Goal: Task Accomplishment & Management: Manage account settings

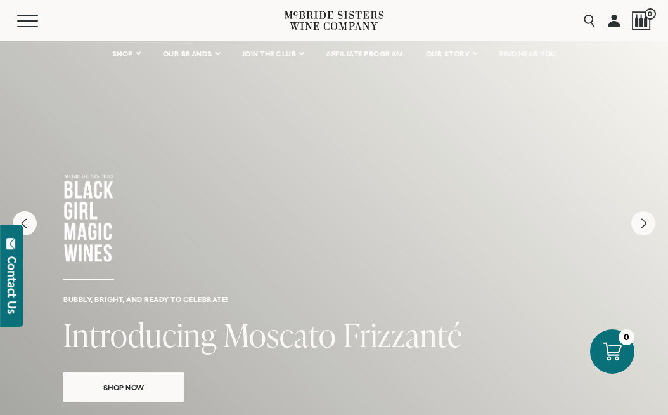
click at [614, 23] on link at bounding box center [614, 20] width 13 height 41
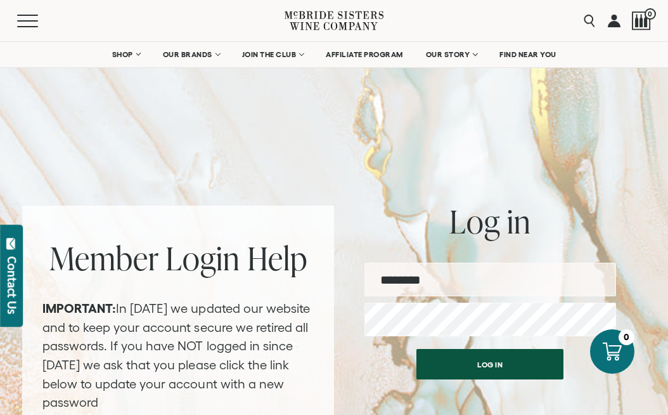
click at [422, 274] on input "email" at bounding box center [490, 279] width 252 height 34
type input "**********"
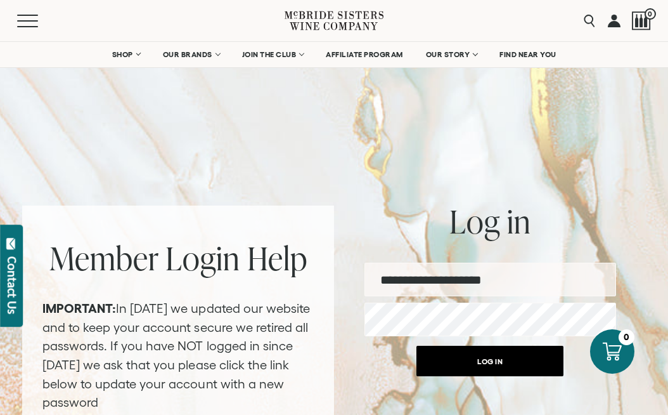
click at [504, 368] on button "Log in" at bounding box center [489, 360] width 147 height 30
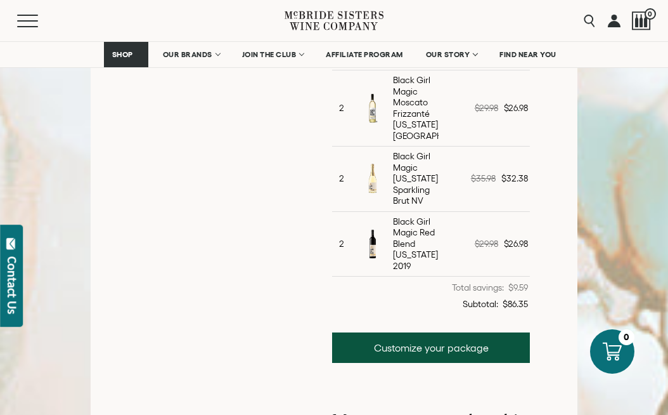
scroll to position [501, 0]
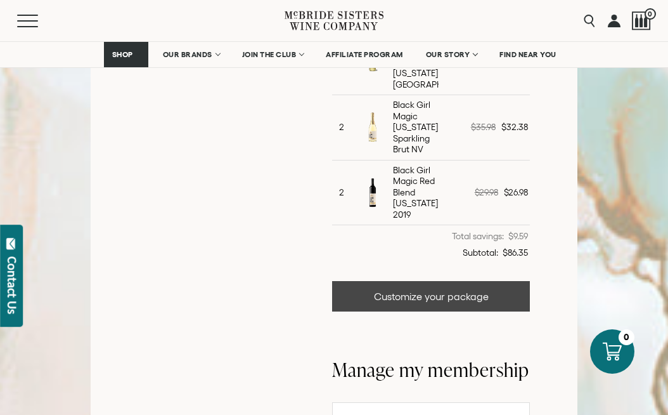
click at [501, 287] on link "Customize your package" at bounding box center [431, 296] width 198 height 30
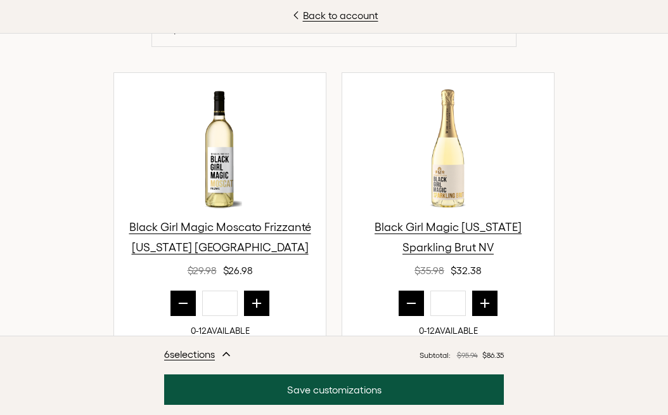
scroll to position [439, 0]
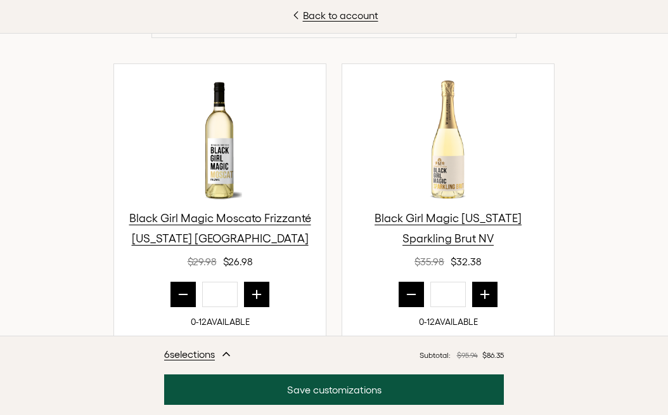
click at [179, 292] on icon "prior quantity" at bounding box center [183, 294] width 13 height 13
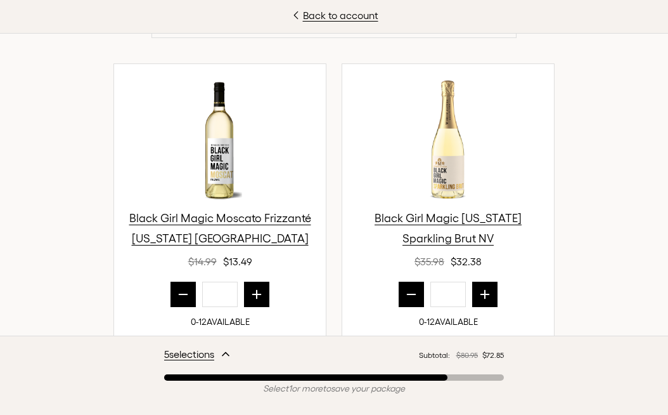
click at [179, 292] on icon "prior quantity" at bounding box center [183, 294] width 13 height 13
type input "*"
click at [408, 297] on icon "prior quantity" at bounding box center [411, 294] width 13 height 13
type input "*"
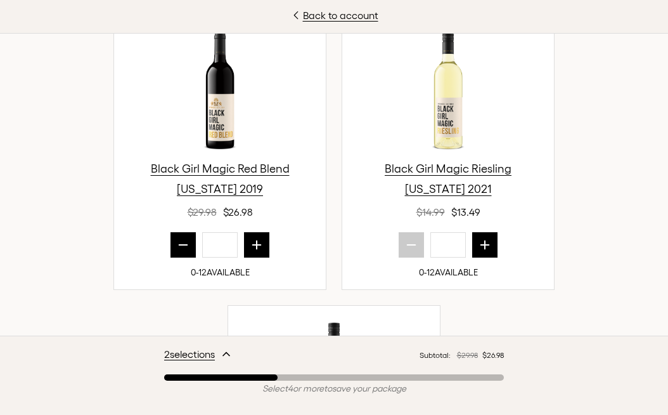
scroll to position [780, 0]
click at [184, 243] on icon "prior quantity" at bounding box center [183, 244] width 13 height 13
type input "*"
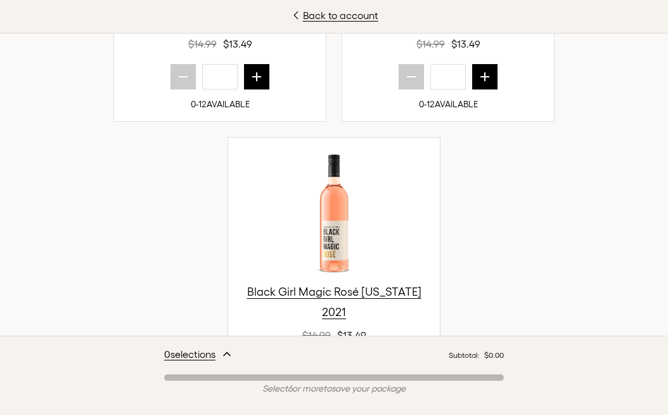
scroll to position [1068, 0]
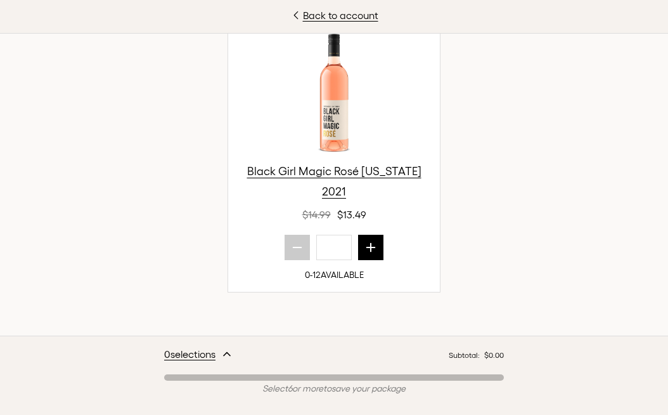
click at [374, 252] on icon "next quantity" at bounding box center [370, 247] width 13 height 13
type input "*"
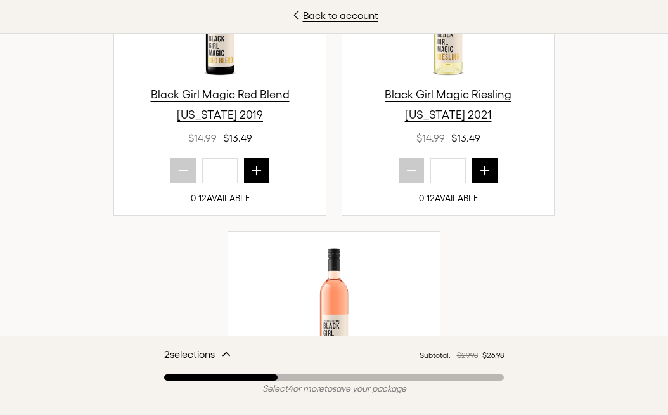
scroll to position [848, 0]
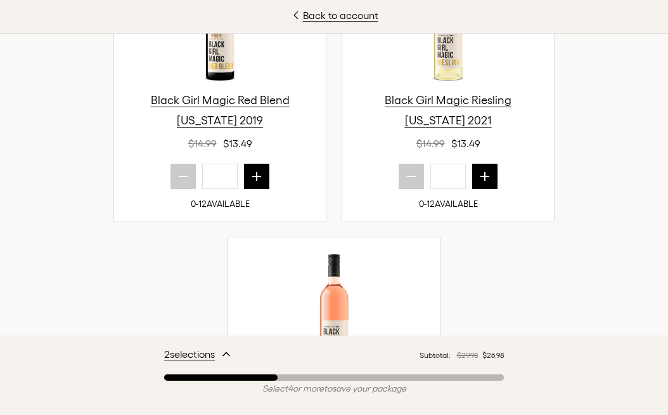
click at [260, 177] on icon "next quantity" at bounding box center [256, 176] width 13 height 13
type input "*"
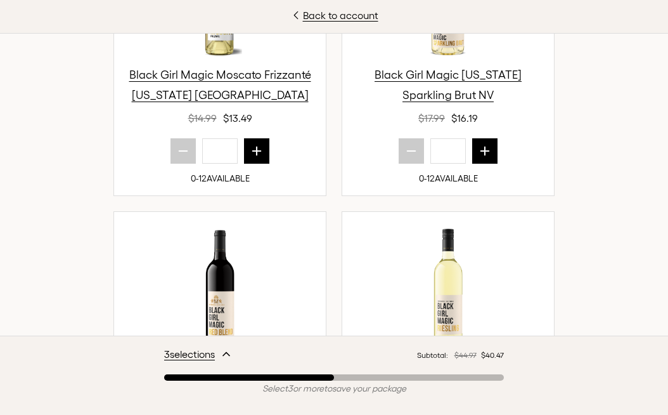
scroll to position [562, 0]
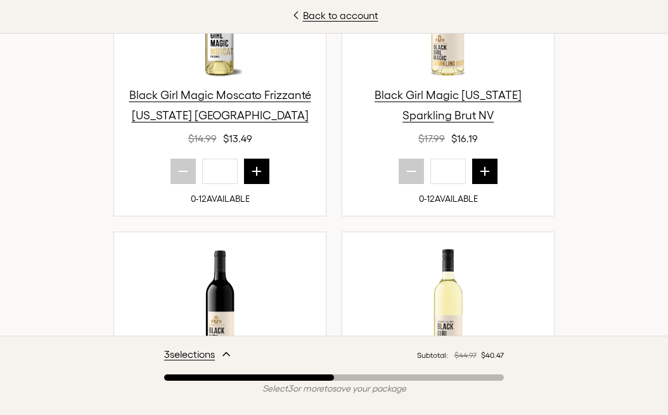
click at [491, 169] on button "next quantity" at bounding box center [484, 170] width 25 height 25
type input "*"
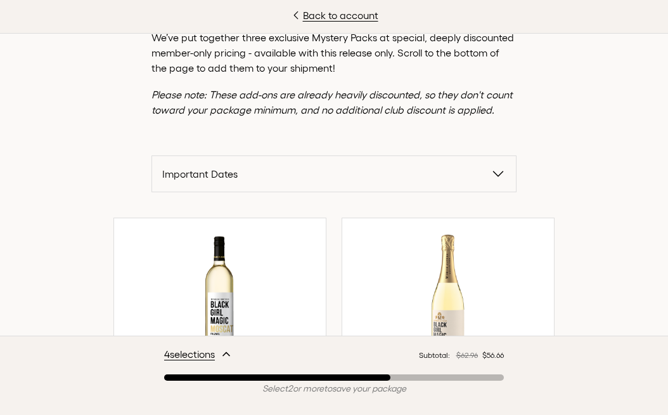
scroll to position [290, 0]
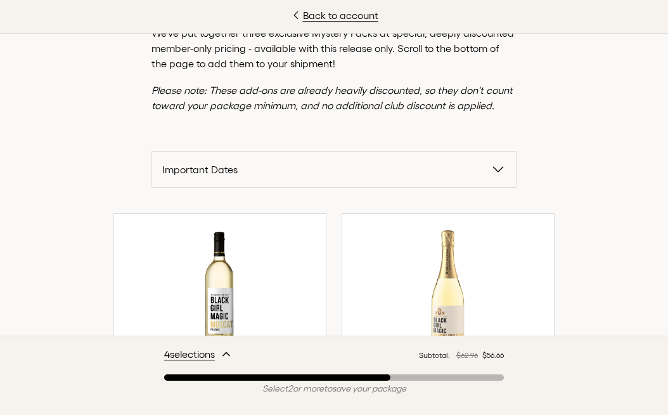
click at [365, 162] on span "Important Dates" at bounding box center [326, 169] width 328 height 15
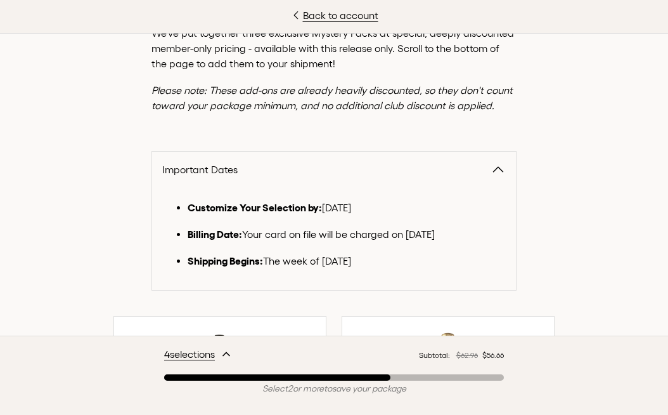
click at [365, 162] on span "Important Dates" at bounding box center [326, 169] width 328 height 15
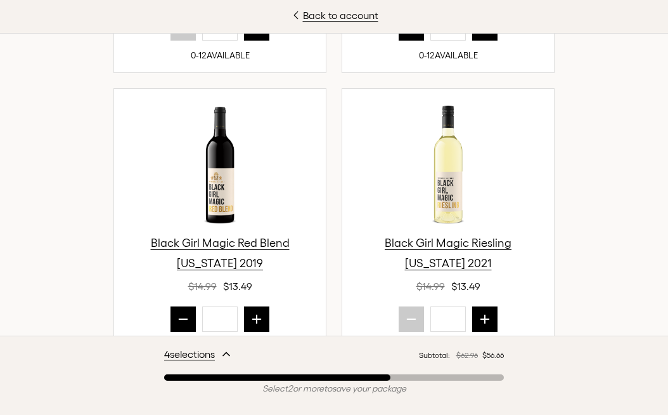
scroll to position [726, 0]
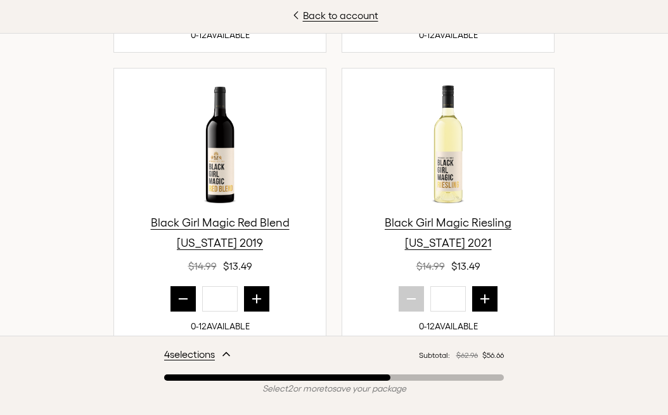
click at [186, 302] on icon "prior quantity" at bounding box center [183, 298] width 13 height 13
type input "*"
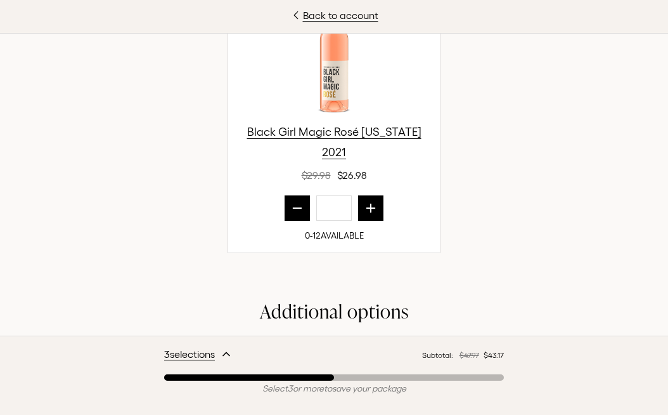
scroll to position [1109, 0]
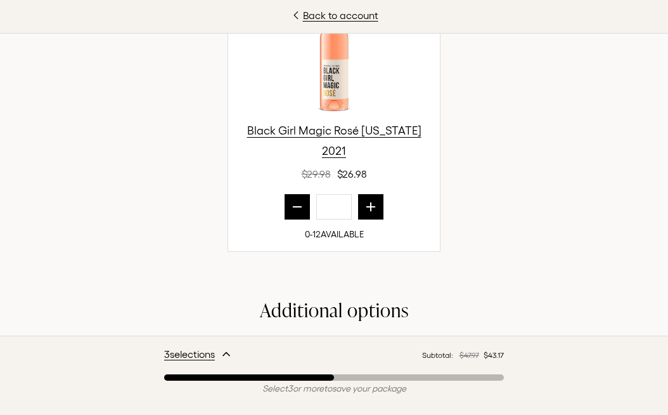
click at [378, 213] on button "next quantity" at bounding box center [370, 206] width 25 height 25
type input "*"
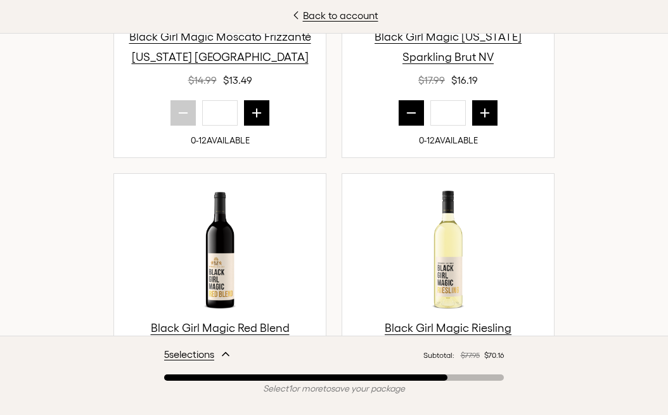
scroll to position [498, 0]
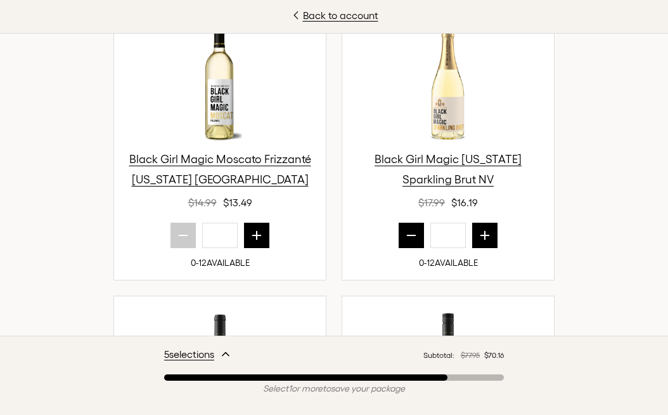
click at [492, 240] on button "next quantity" at bounding box center [484, 234] width 25 height 25
type input "*"
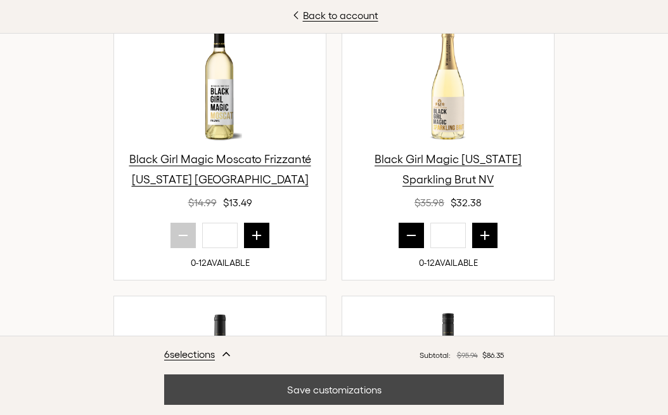
click at [368, 389] on button "Save customizations" at bounding box center [334, 389] width 340 height 30
